Goal: Find specific page/section: Find specific page/section

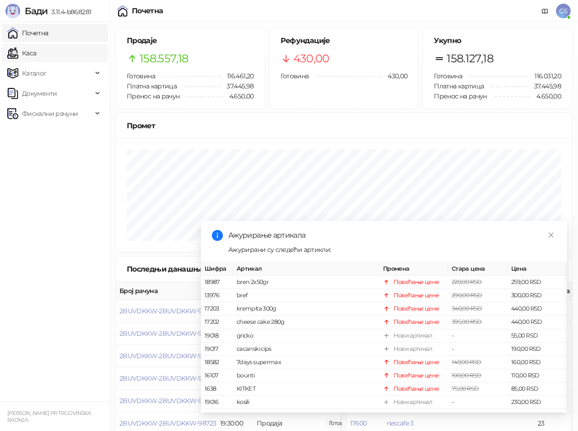
click at [36, 52] on link "Каса" at bounding box center [21, 53] width 29 height 18
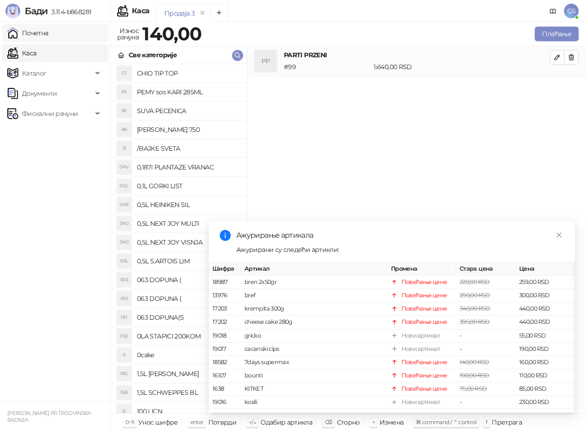
click at [49, 31] on link "Почетна" at bounding box center [27, 33] width 41 height 18
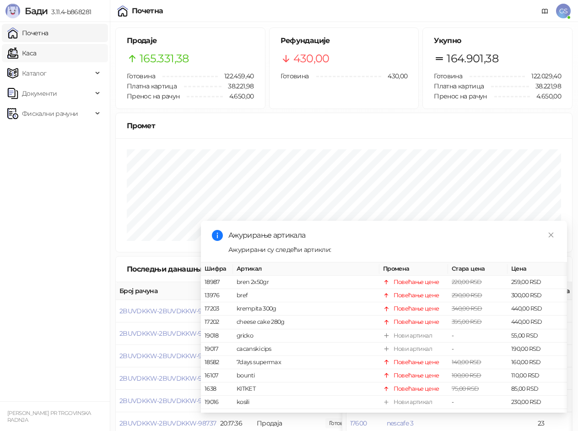
click at [36, 49] on link "Каса" at bounding box center [21, 53] width 29 height 18
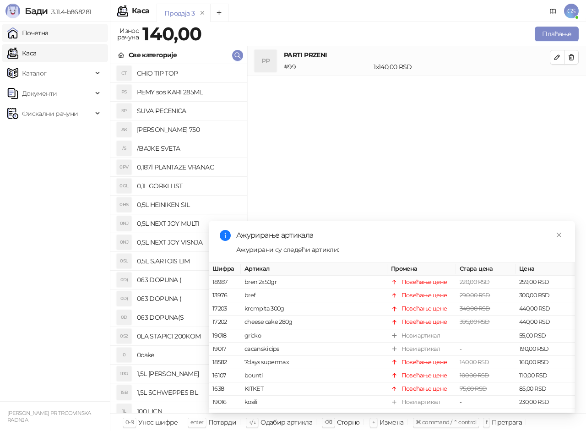
click at [49, 34] on link "Почетна" at bounding box center [27, 33] width 41 height 18
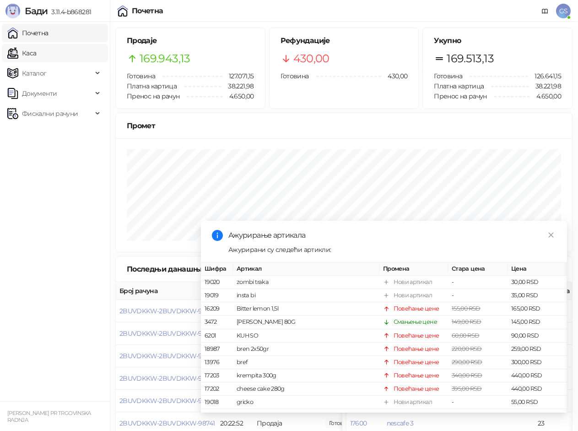
click at [36, 51] on link "Каса" at bounding box center [21, 53] width 29 height 18
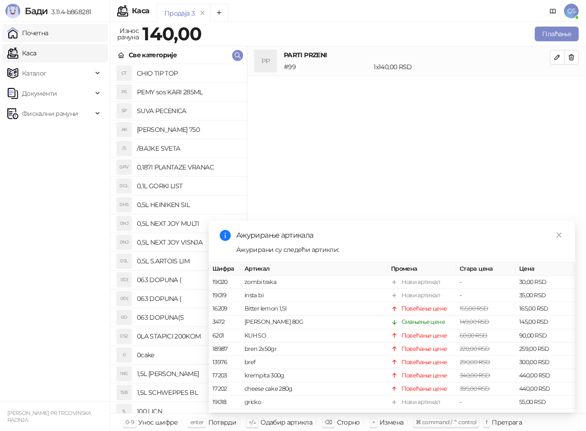
click at [49, 34] on link "Почетна" at bounding box center [27, 33] width 41 height 18
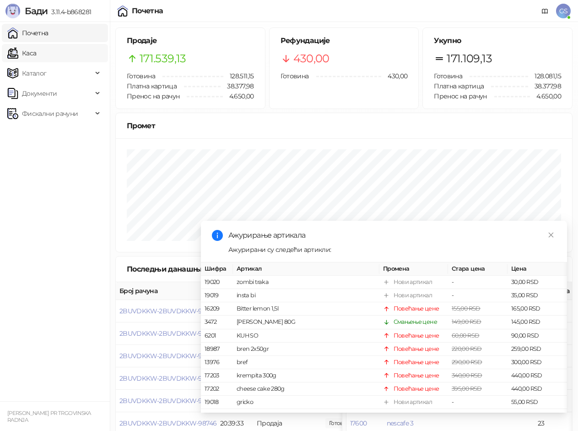
click at [36, 55] on link "Каса" at bounding box center [21, 53] width 29 height 18
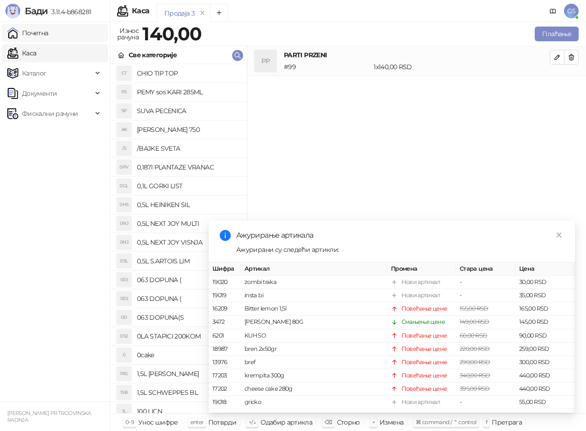
click at [49, 35] on link "Почетна" at bounding box center [27, 33] width 41 height 18
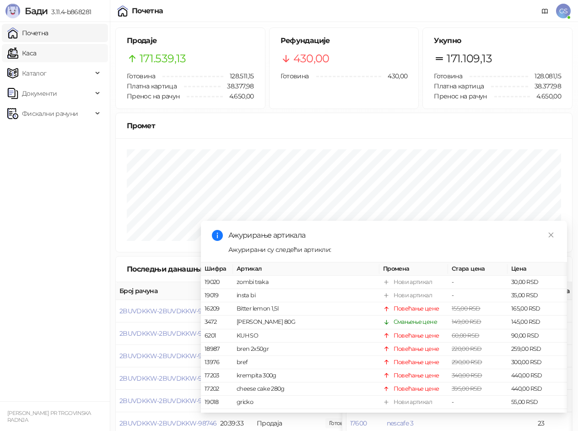
click at [36, 51] on link "Каса" at bounding box center [21, 53] width 29 height 18
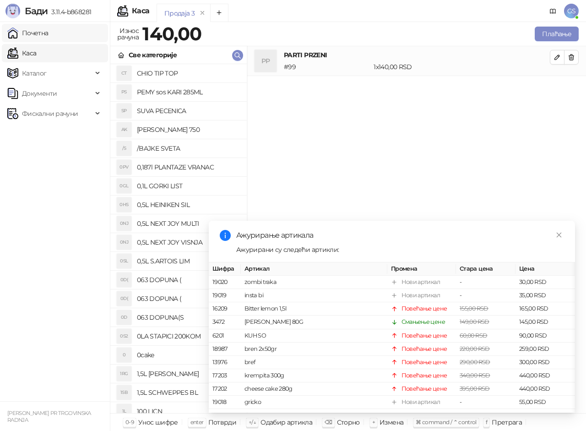
click at [49, 36] on link "Почетна" at bounding box center [27, 33] width 41 height 18
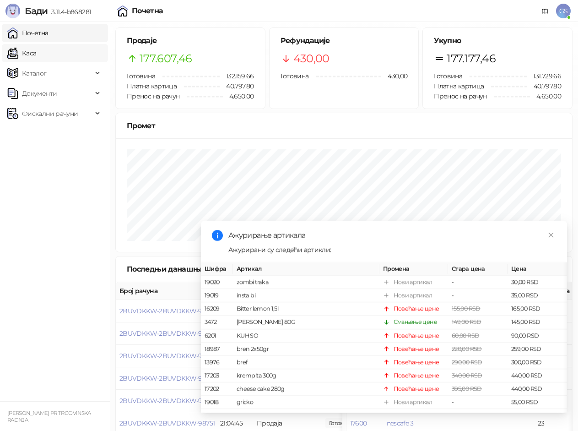
click at [36, 56] on link "Каса" at bounding box center [21, 53] width 29 height 18
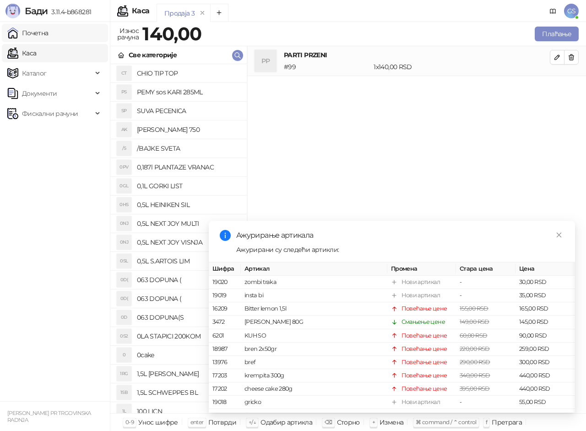
click at [49, 31] on link "Почетна" at bounding box center [27, 33] width 41 height 18
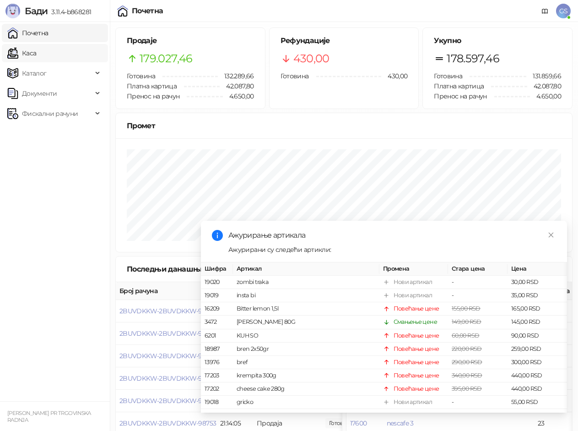
click at [36, 52] on link "Каса" at bounding box center [21, 53] width 29 height 18
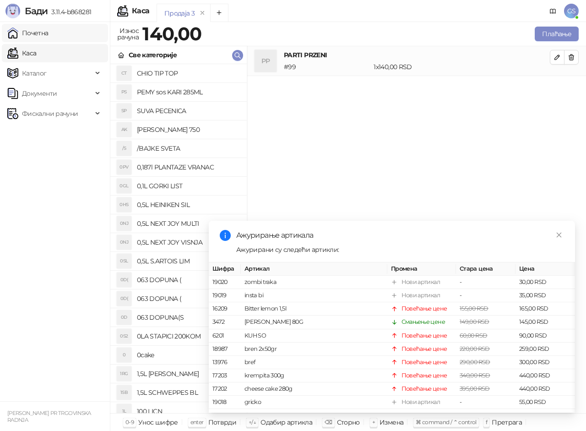
click at [49, 30] on link "Почетна" at bounding box center [27, 33] width 41 height 18
